Goal: Task Accomplishment & Management: Manage account settings

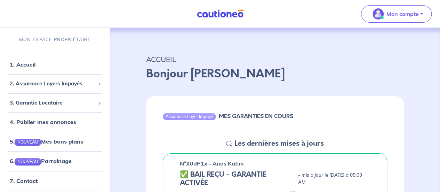
drag, startPoint x: 115, startPoint y: 129, endPoint x: 135, endPoint y: 139, distance: 22.1
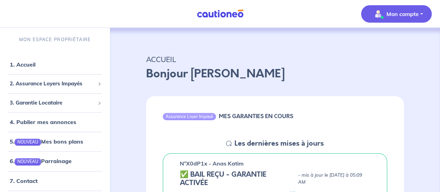
click at [394, 13] on p "Mon compte" at bounding box center [402, 14] width 32 height 8
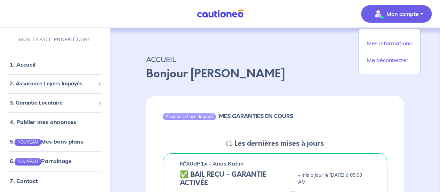
click at [240, 71] on p "Bonjour [PERSON_NAME]" at bounding box center [275, 73] width 258 height 17
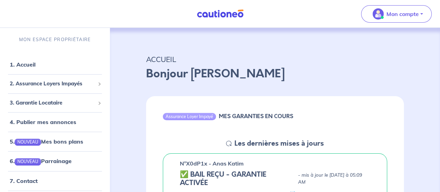
click at [240, 71] on p "Bonjour [PERSON_NAME]" at bounding box center [275, 73] width 258 height 17
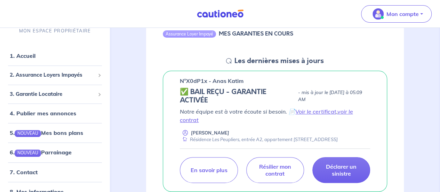
scroll to position [83, 0]
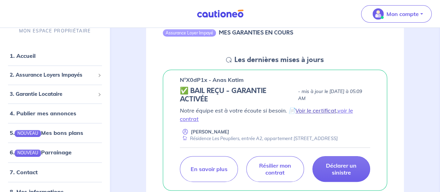
click at [325, 112] on link "Voir le certificat" at bounding box center [315, 110] width 41 height 7
click at [307, 110] on link "Voir le certificat" at bounding box center [315, 110] width 41 height 7
click at [239, 136] on div "Résidence Les Peupliers, entrée A2, appartement [STREET_ADDRESS]" at bounding box center [259, 138] width 158 height 7
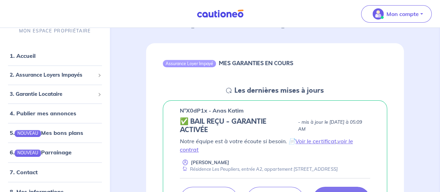
scroll to position [0, 0]
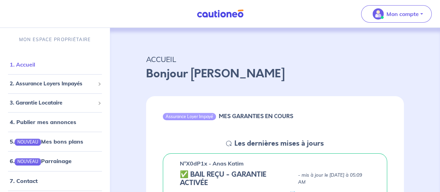
click at [35, 63] on link "1. Accueil" at bounding box center [22, 64] width 25 height 7
click at [239, 121] on div "MES GARANTIES EN COURS" at bounding box center [256, 117] width 74 height 9
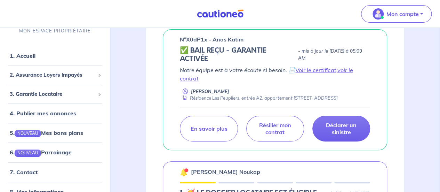
scroll to position [97, 0]
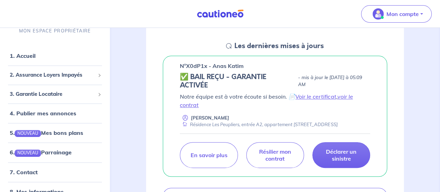
click at [229, 95] on p "Notre équipe est à votre écoute si besoin. 📄 Voir le certificat , voir le contr…" at bounding box center [275, 100] width 190 height 17
click at [202, 70] on div "n°X0dP1x - Anas Katim ✅ BAIL REÇU - GARANTIE ACTIVÉE - mis à jour le [DATE] à 0…" at bounding box center [275, 116] width 224 height 121
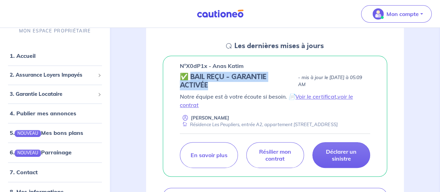
drag, startPoint x: 209, startPoint y: 84, endPoint x: 191, endPoint y: 78, distance: 19.1
click at [191, 78] on h5 "✅ BAIL REÇU - GARANTIE ACTIVÉE" at bounding box center [237, 81] width 115 height 17
drag, startPoint x: 191, startPoint y: 78, endPoint x: 210, endPoint y: 84, distance: 20.7
click at [210, 84] on h5 "✅ BAIL REÇU - GARANTIE ACTIVÉE" at bounding box center [237, 81] width 115 height 17
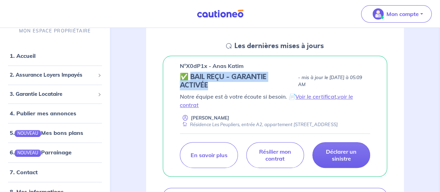
click at [210, 84] on h5 "✅ BAIL REÇU - GARANTIE ACTIVÉE" at bounding box center [237, 81] width 115 height 17
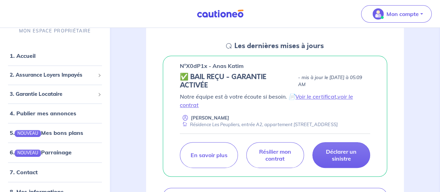
click at [256, 85] on h5 "✅ BAIL REÇU - GARANTIE ACTIVÉE" at bounding box center [237, 81] width 115 height 17
click at [246, 84] on h5 "✅ BAIL REÇU - GARANTIE ACTIVÉE" at bounding box center [237, 81] width 115 height 17
click at [229, 92] on p "Notre équipe est à votre écoute si besoin. 📄 Voir le certificat , voir le contr…" at bounding box center [275, 100] width 190 height 17
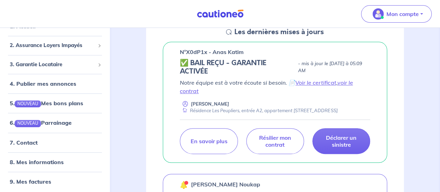
scroll to position [32, 0]
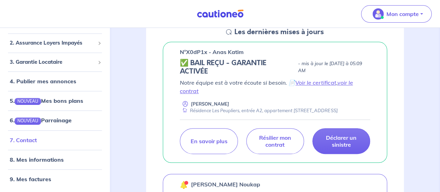
click at [30, 140] on link "7. Contact" at bounding box center [23, 139] width 27 height 7
click at [25, 140] on link "7. Contact" at bounding box center [23, 139] width 27 height 7
click at [349, 83] on link "voir le contrat" at bounding box center [266, 86] width 173 height 15
click at [223, 88] on p "Notre équipe est à votre écoute si besoin. 📄 Voir le certificat , voir le contr…" at bounding box center [275, 86] width 190 height 17
click at [201, 63] on h5 "✅ BAIL REÇU - GARANTIE ACTIVÉE" at bounding box center [237, 67] width 115 height 17
